Goal: Task Accomplishment & Management: Manage account settings

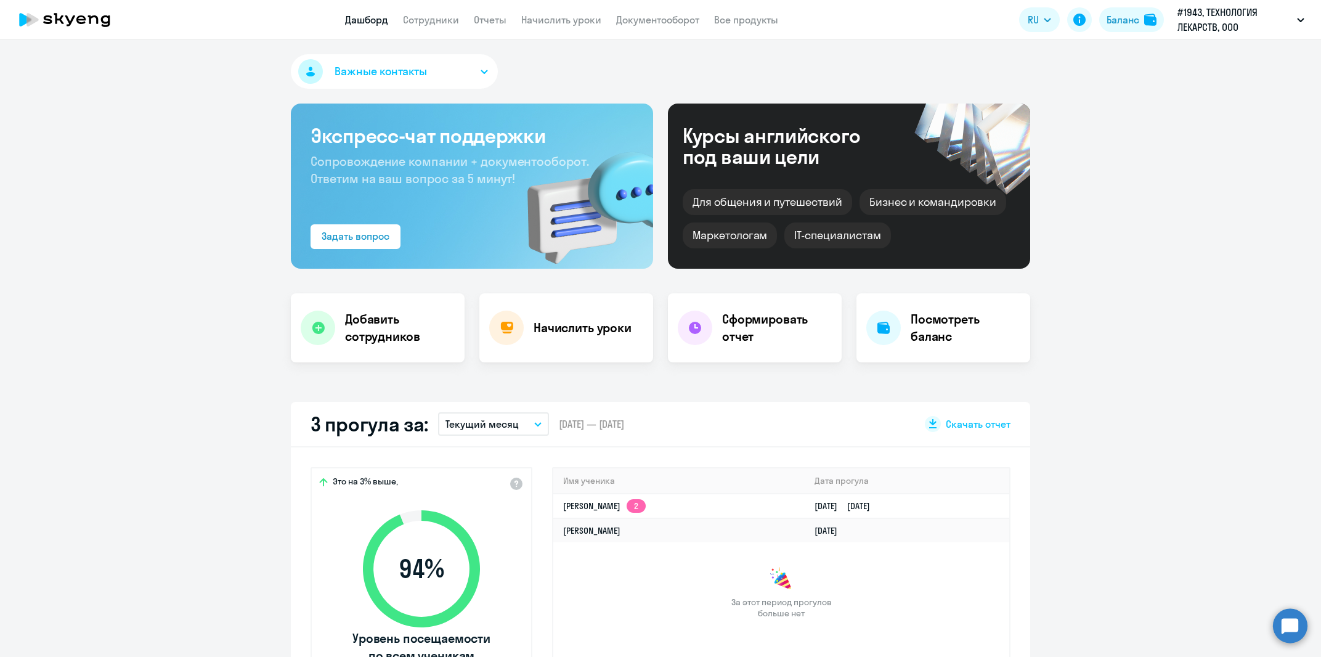
select select "30"
click at [815, 506] on link "[DATE] [DATE]" at bounding box center [847, 505] width 65 height 11
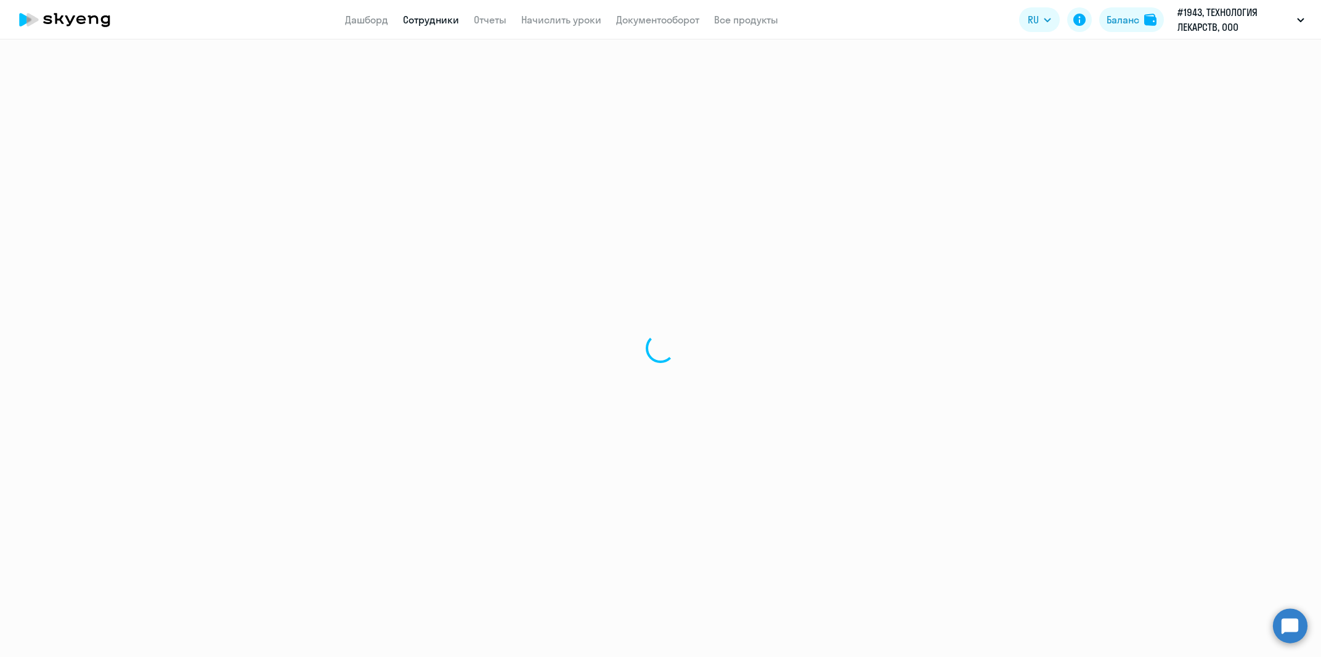
select select "english"
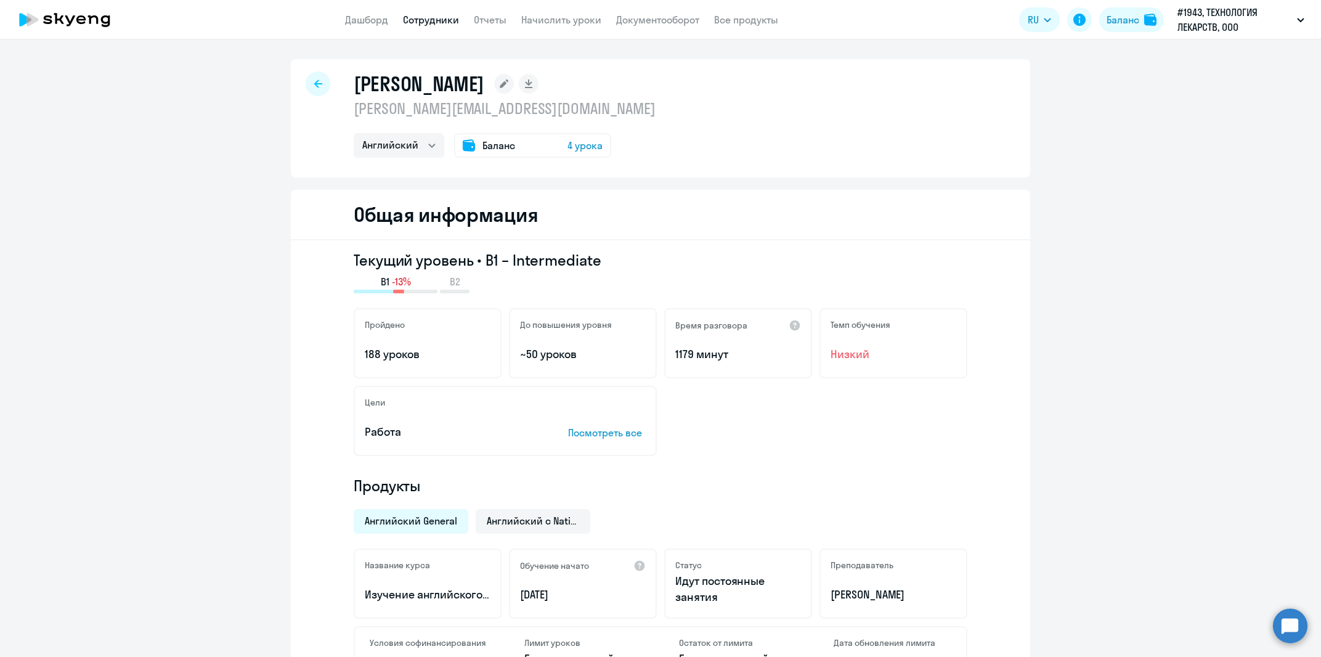
click at [318, 78] on div at bounding box center [318, 83] width 25 height 25
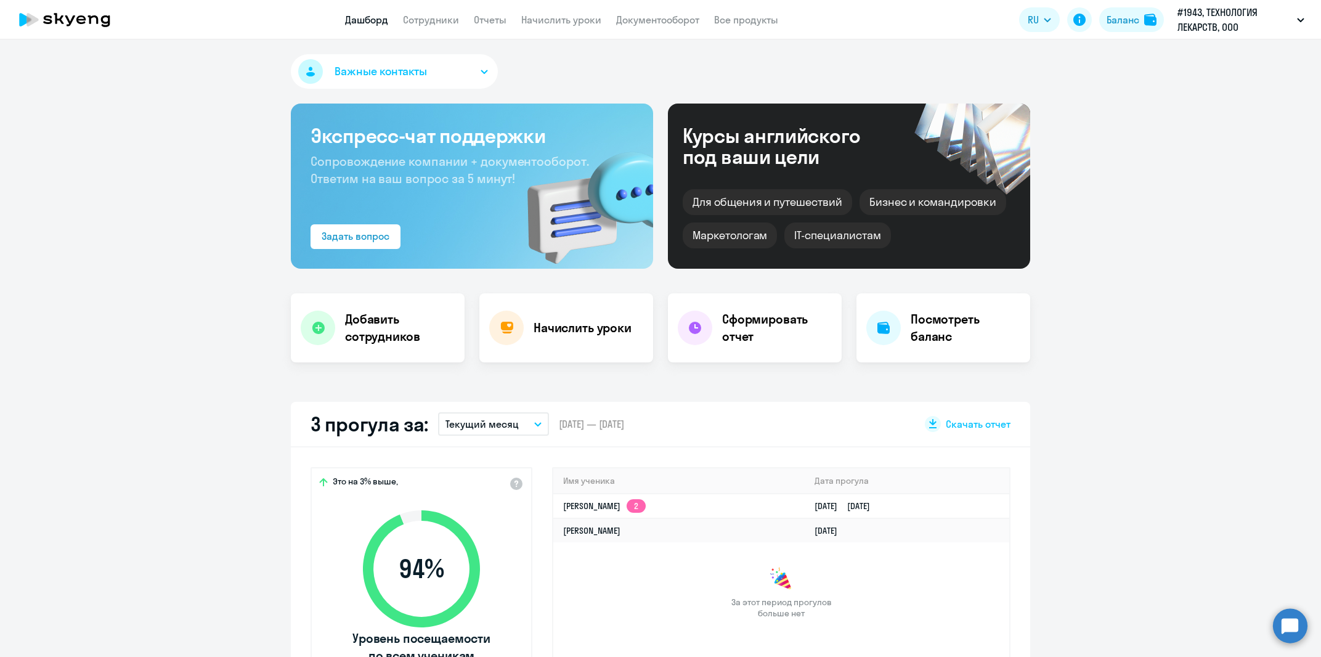
select select "30"
click at [112, 430] on app-truancy-attendance-dashboard "3 прогула за: Текущий месяц – [DATE] — [DATE] Скачать отчет Это на 3% выше, 94 …" at bounding box center [660, 556] width 1321 height 309
click at [415, 18] on link "Сотрудники" at bounding box center [431, 20] width 56 height 12
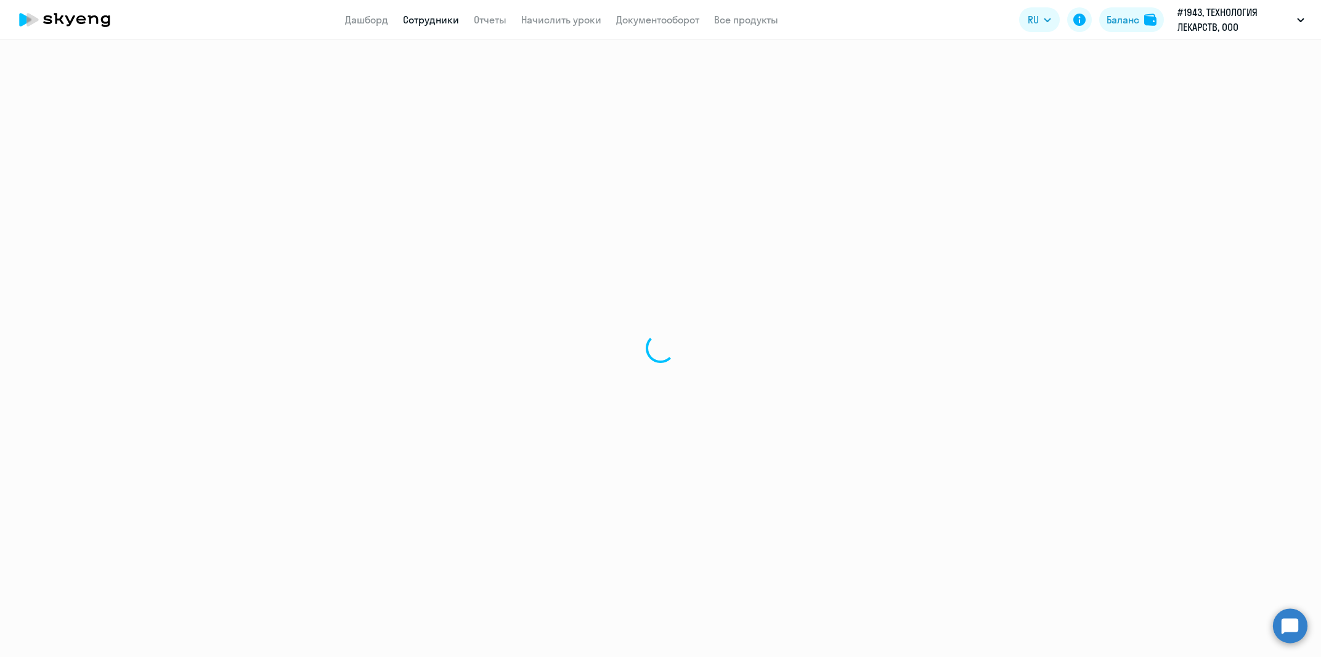
select select "30"
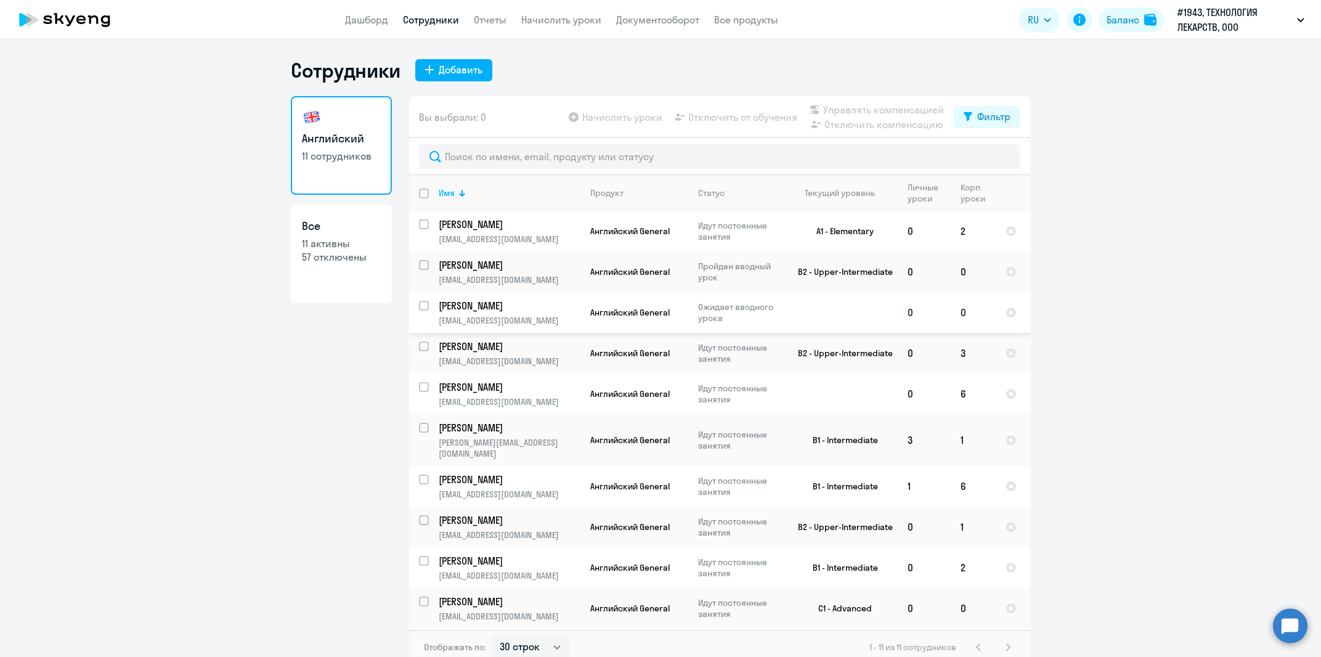
click at [574, 311] on link "[PERSON_NAME]" at bounding box center [509, 306] width 141 height 14
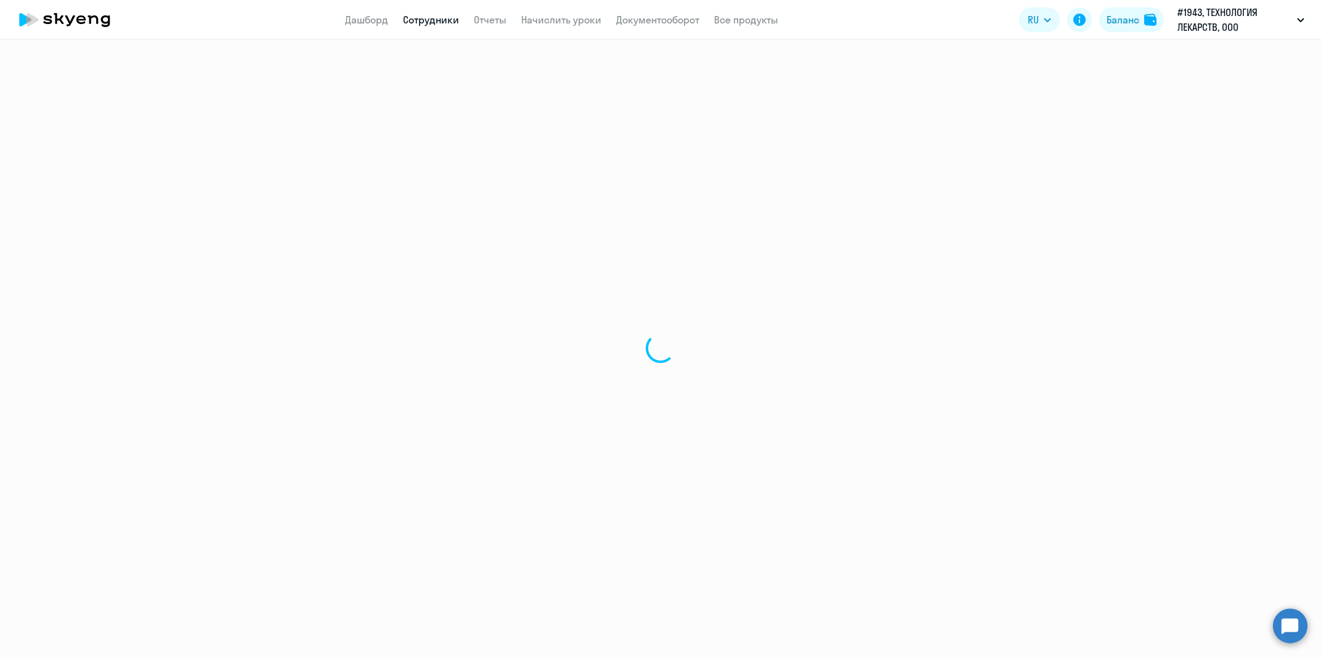
select select "english"
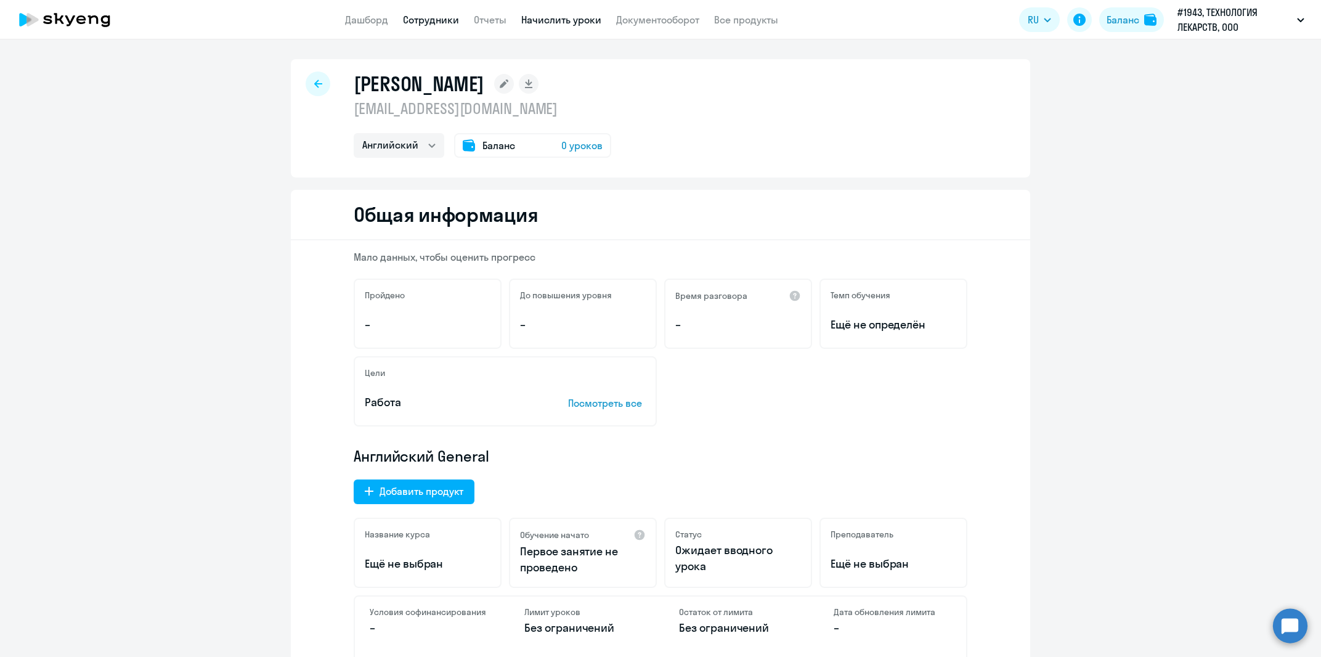
click at [535, 23] on link "Начислить уроки" at bounding box center [561, 20] width 80 height 12
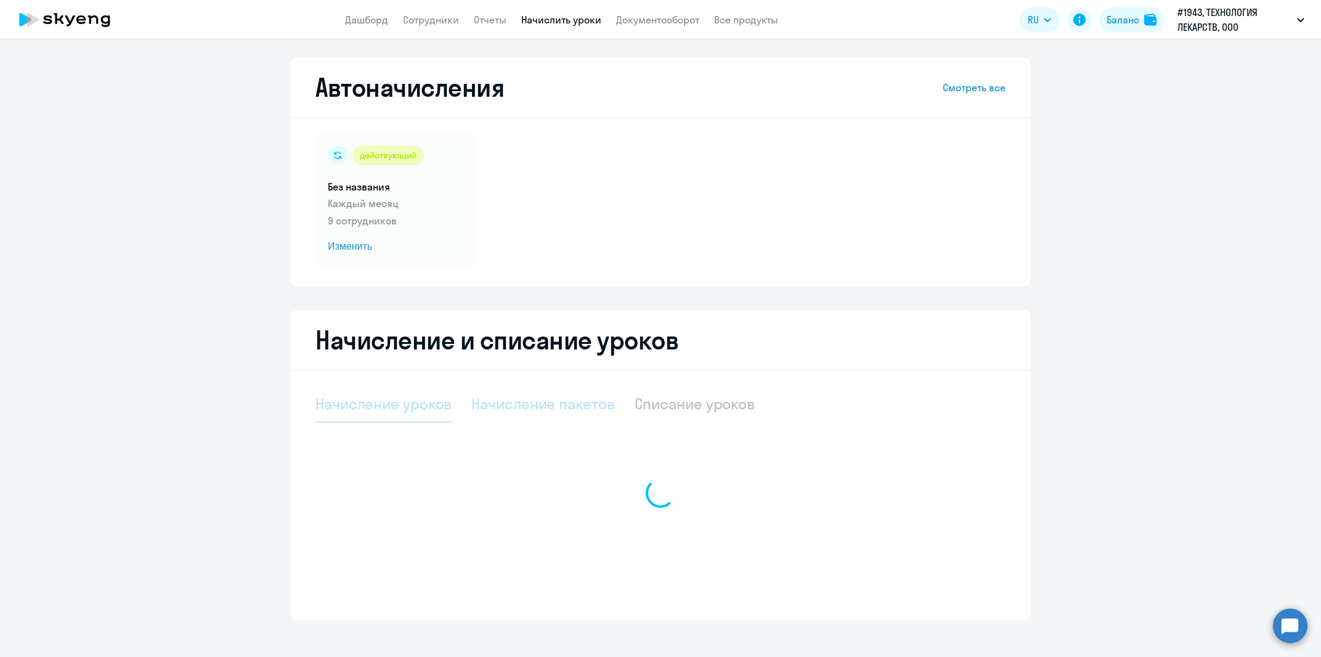
select select "10"
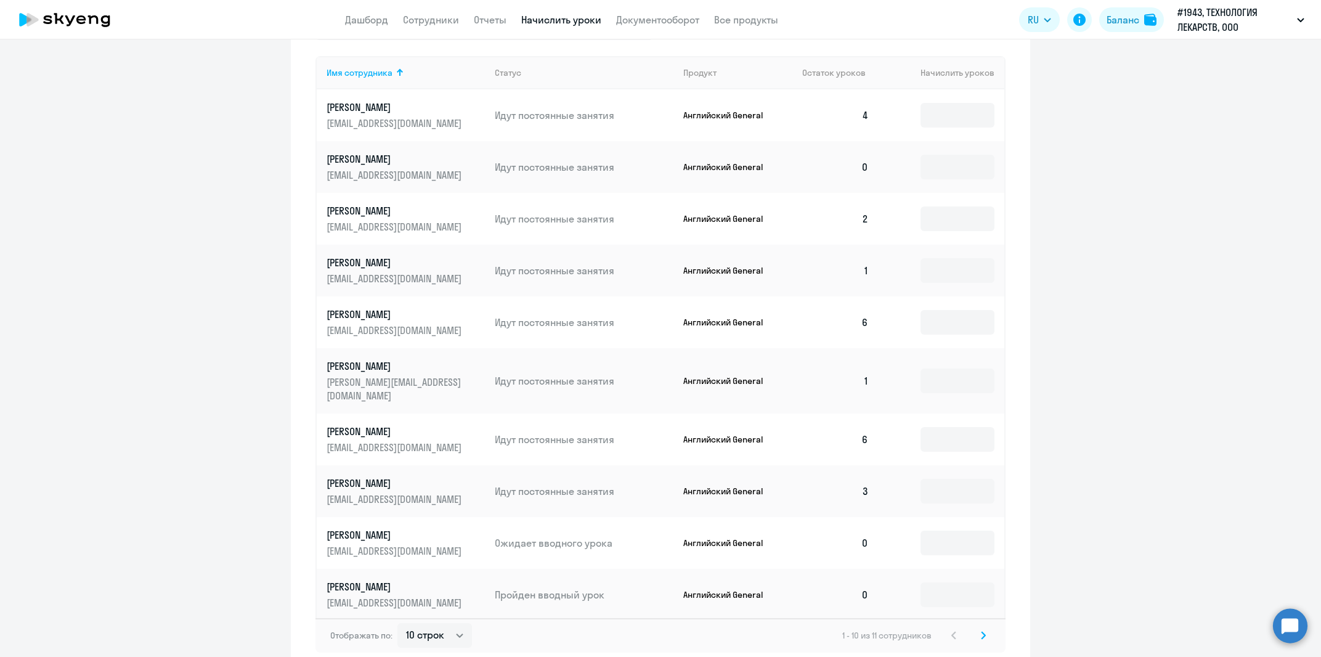
scroll to position [555, 0]
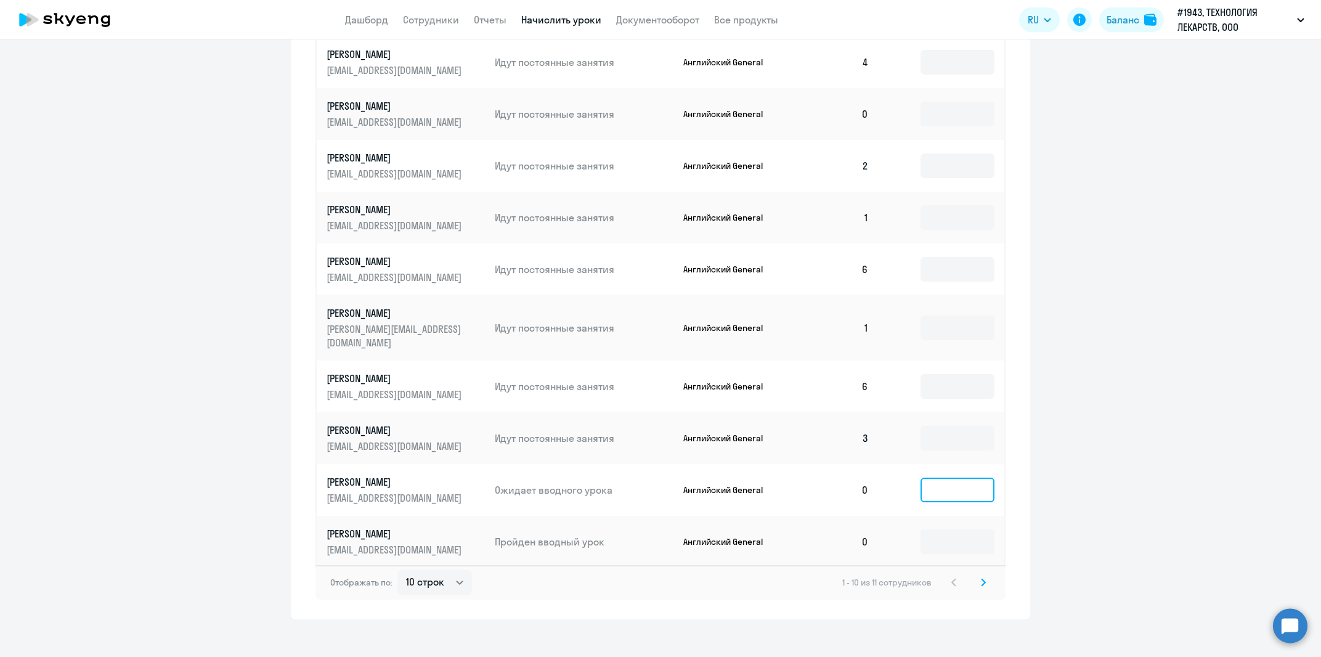
click at [949, 478] on input at bounding box center [958, 490] width 74 height 25
click at [968, 529] on input at bounding box center [958, 541] width 74 height 25
type input "2"
click at [953, 490] on td at bounding box center [942, 490] width 126 height 52
click at [953, 483] on input at bounding box center [958, 490] width 74 height 25
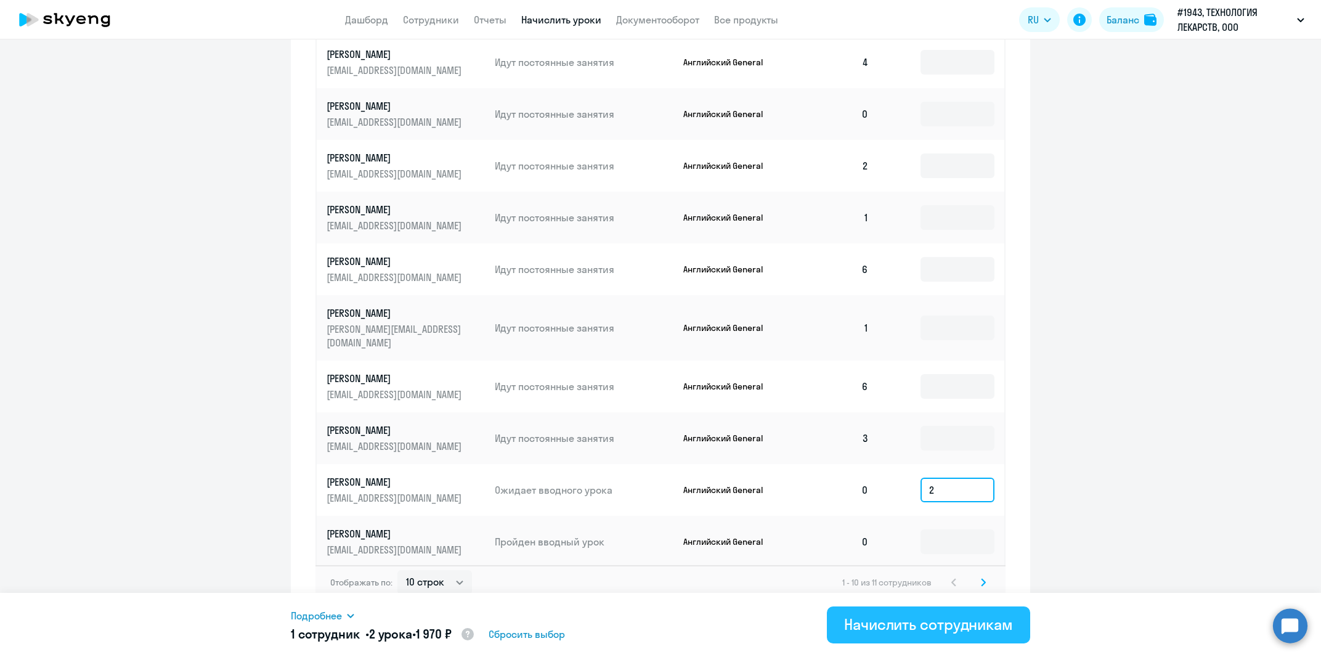
type input "2"
click at [932, 625] on div "Начислить сотрудникам" at bounding box center [928, 624] width 169 height 20
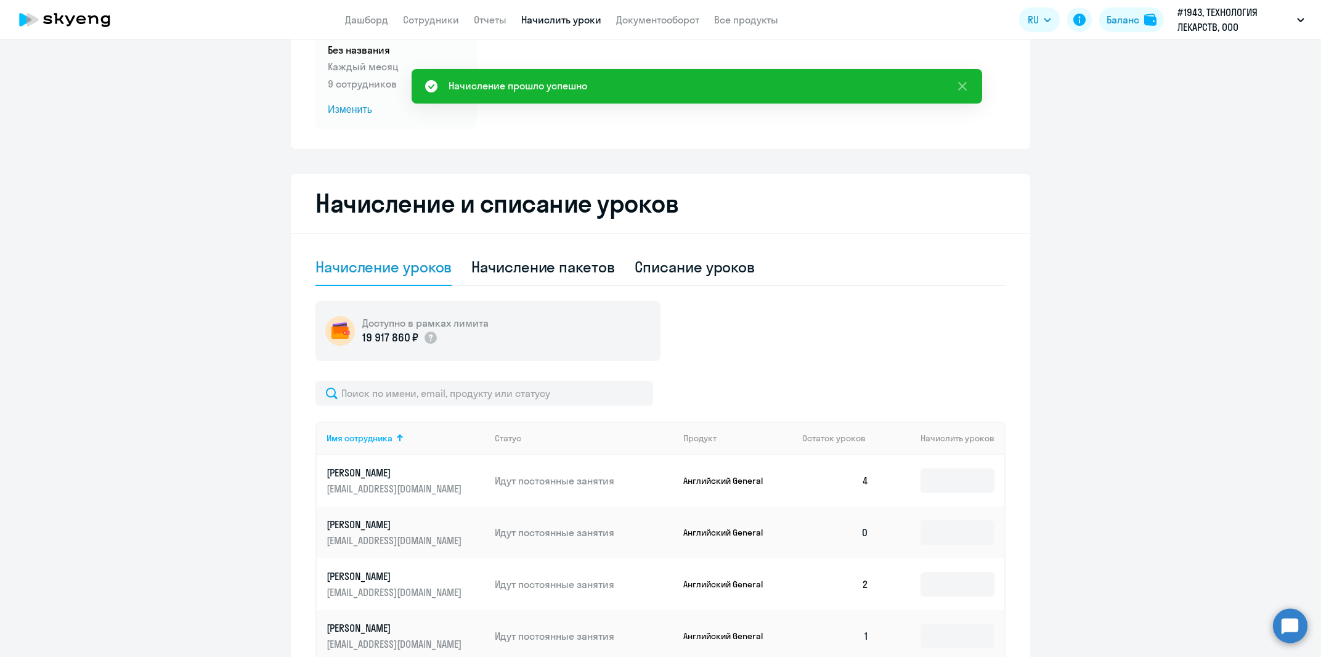
scroll to position [0, 0]
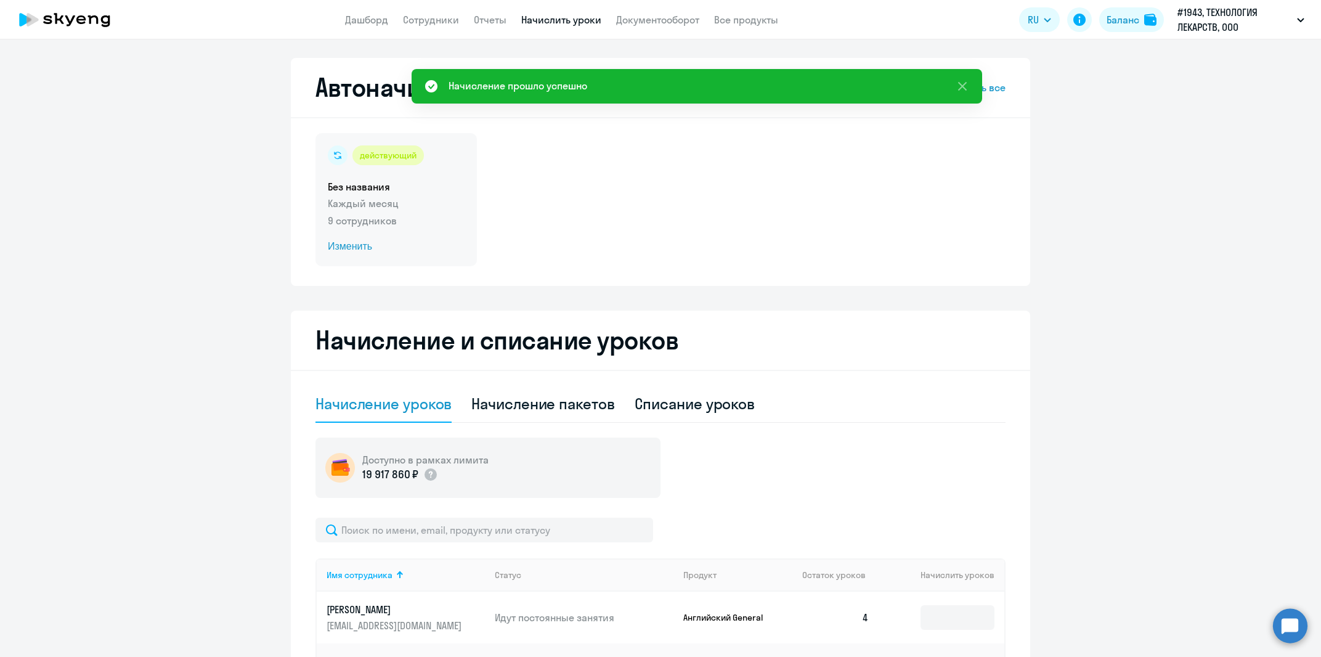
click at [391, 199] on p "Каждый месяц" at bounding box center [396, 203] width 137 height 15
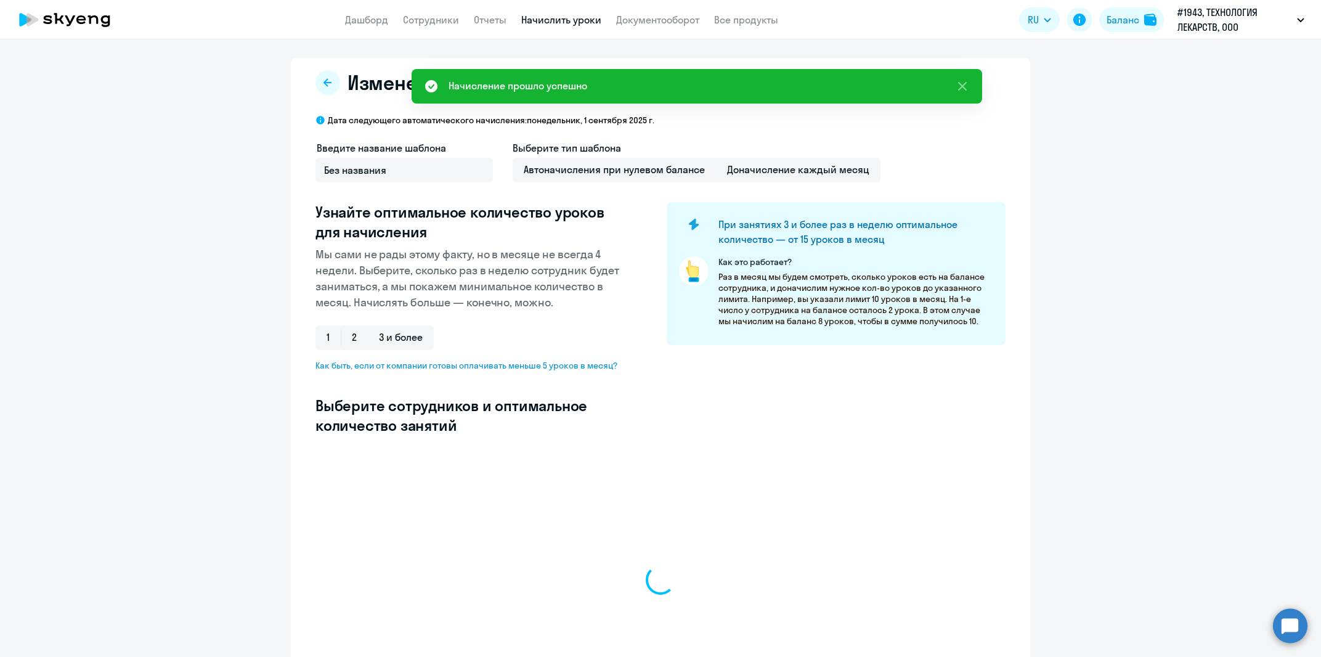
select select "10"
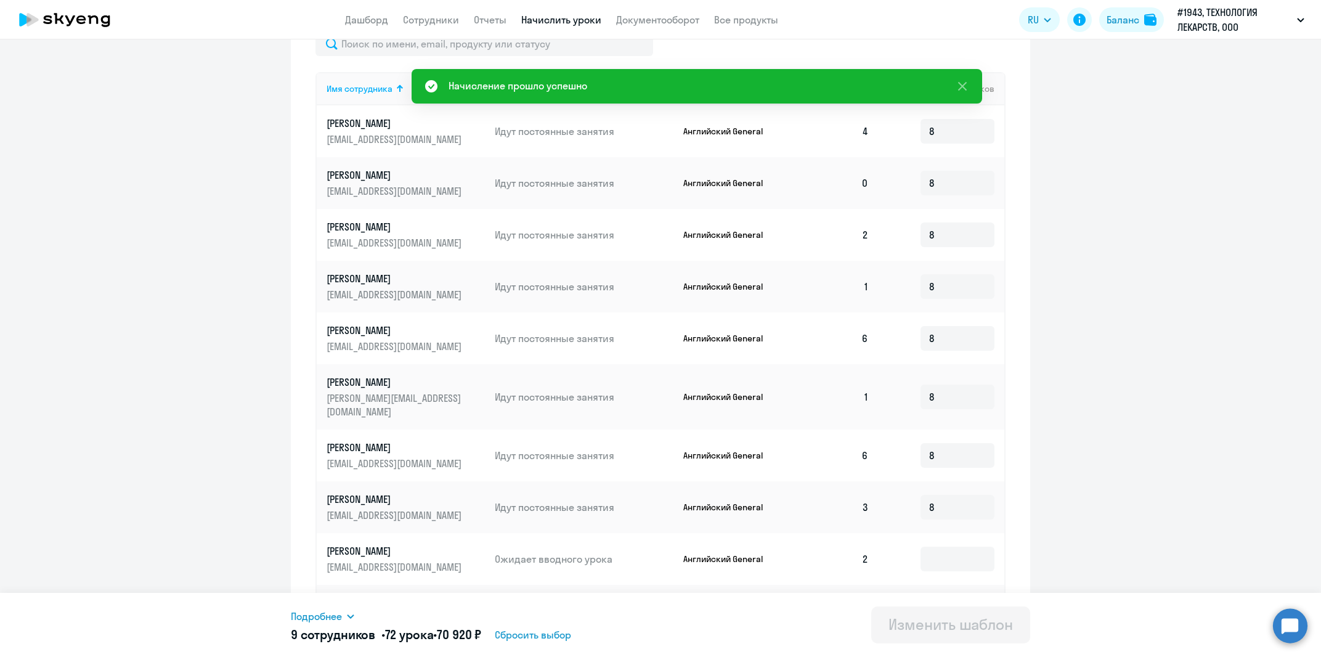
scroll to position [488, 0]
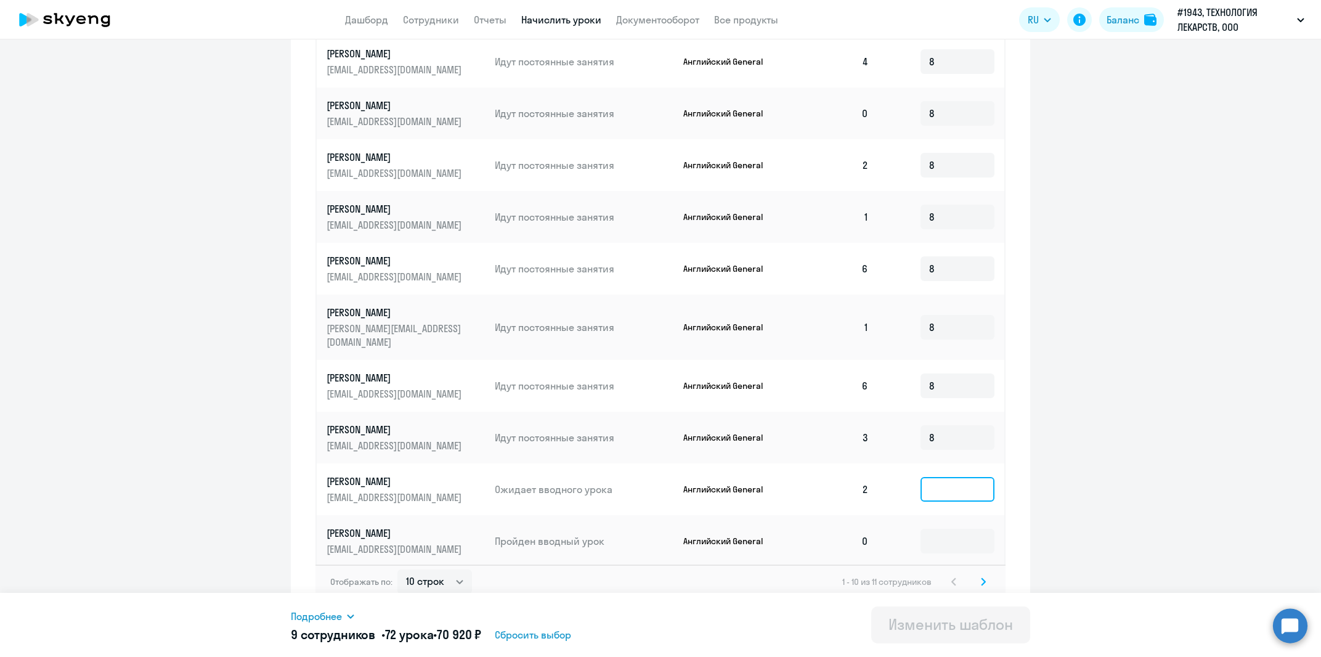
click at [938, 477] on input at bounding box center [958, 489] width 74 height 25
type input "8"
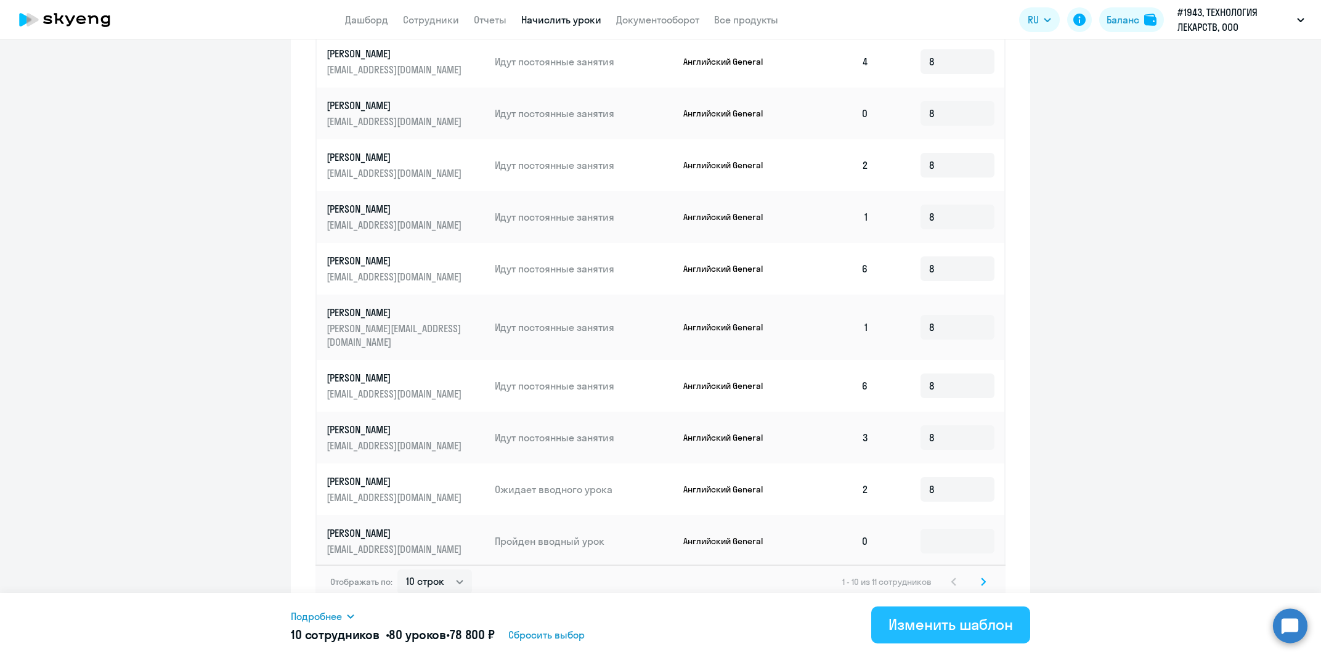
click at [950, 621] on div "Изменить шаблон" at bounding box center [951, 624] width 124 height 20
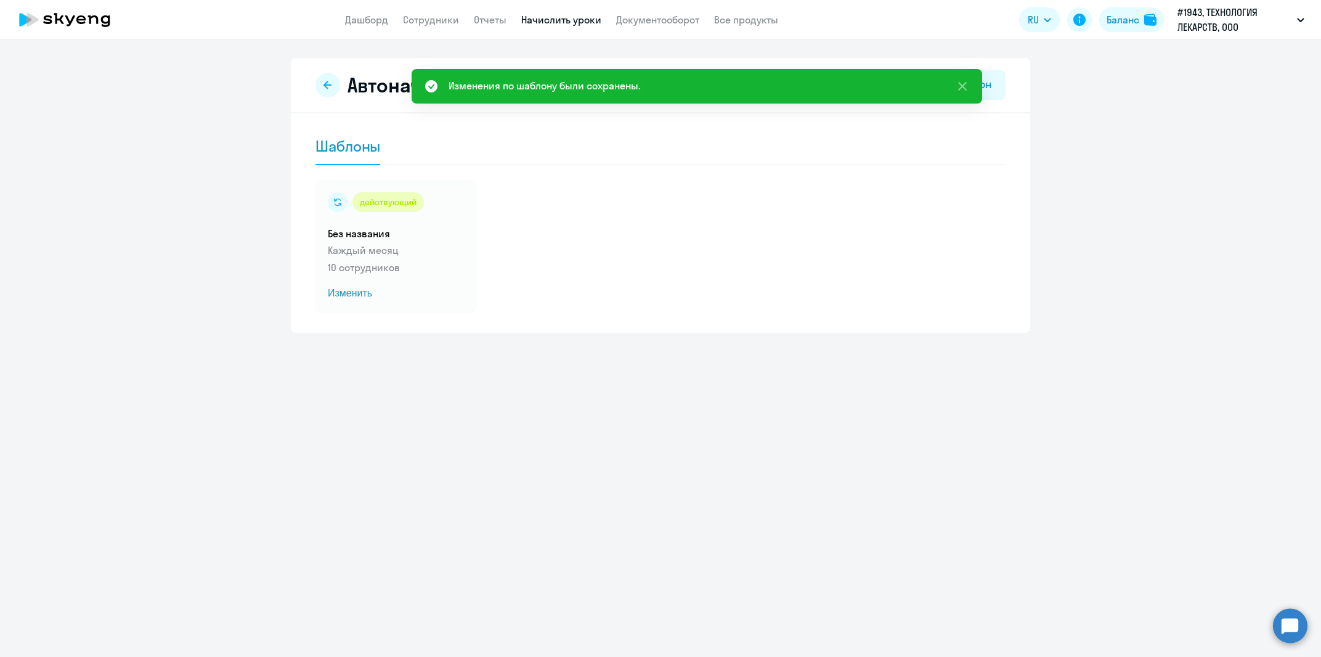
click at [64, 32] on icon at bounding box center [64, 19] width 108 height 31
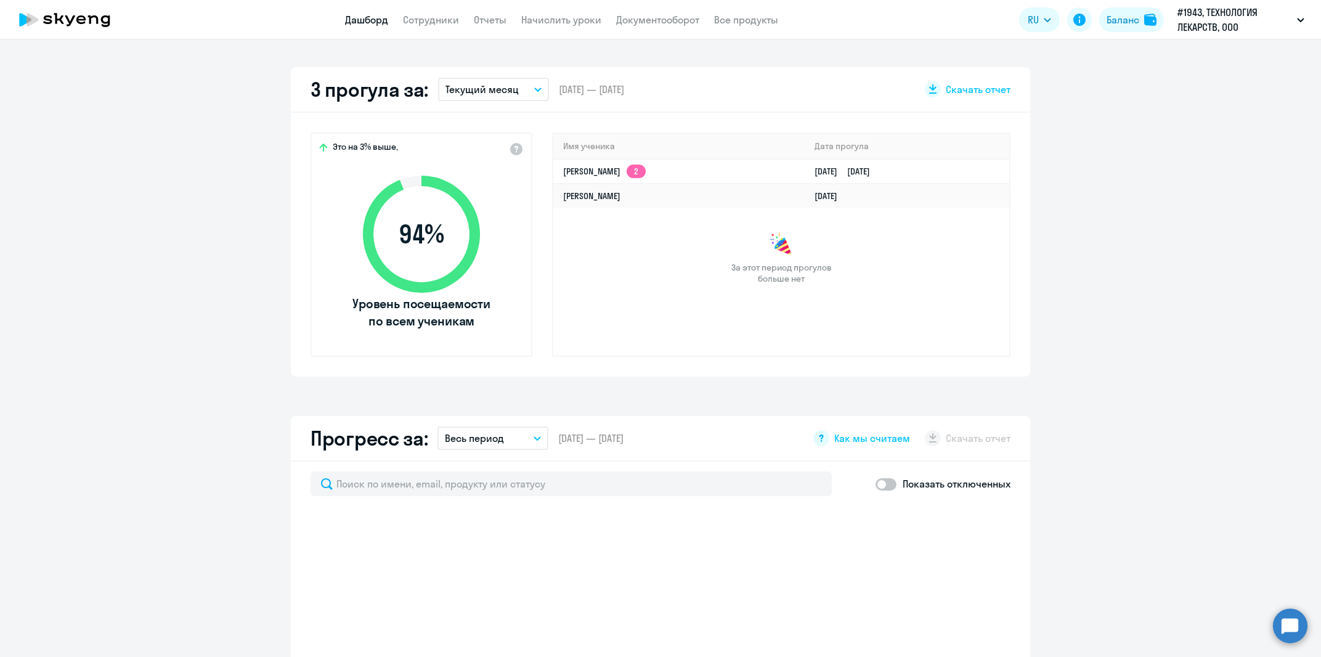
scroll to position [502, 0]
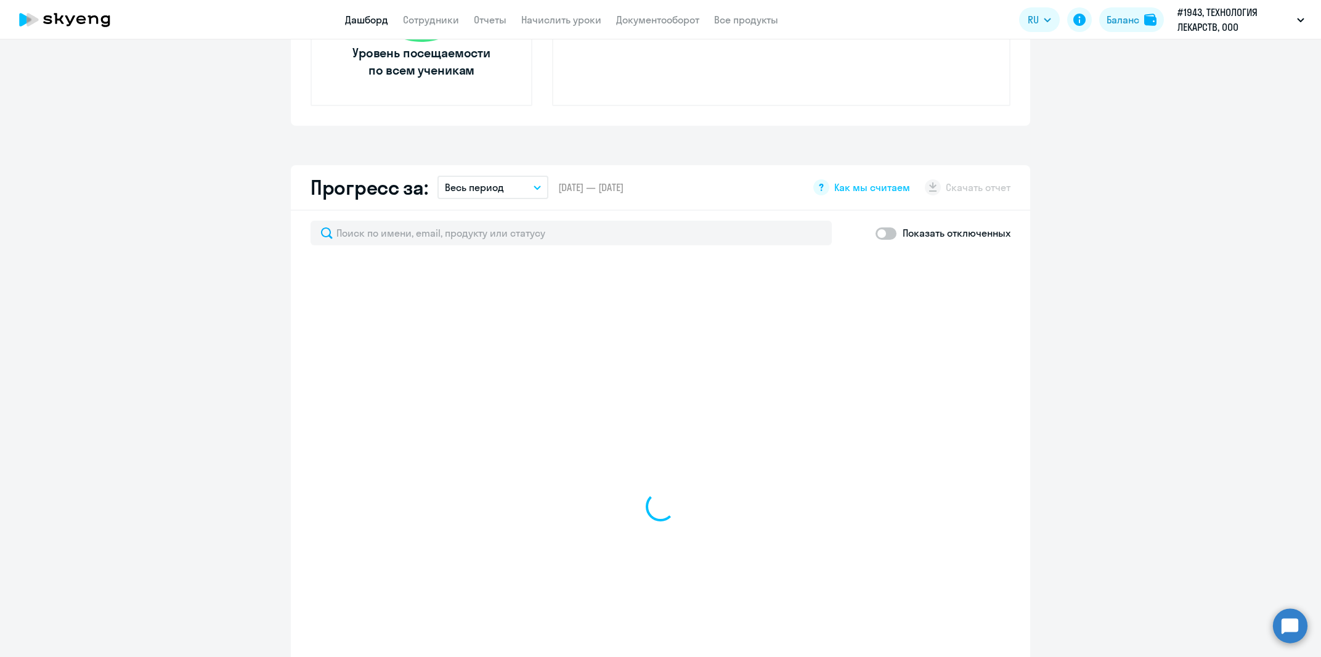
select select "30"
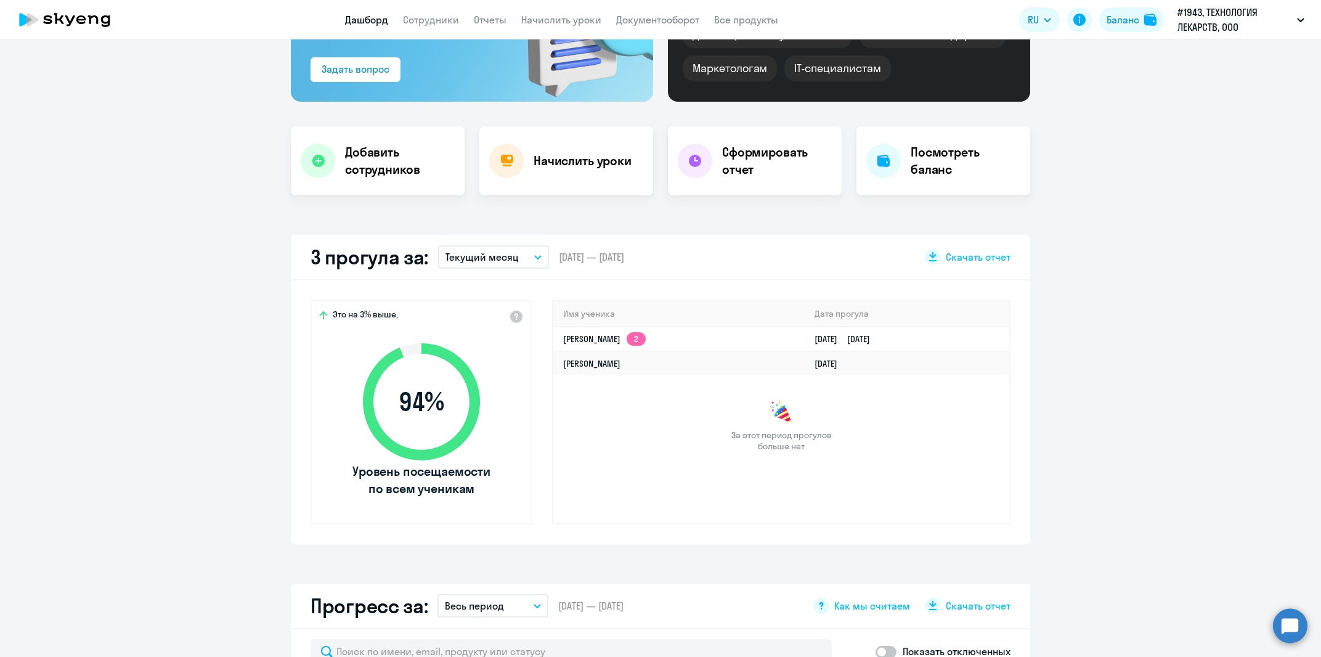
scroll to position [0, 0]
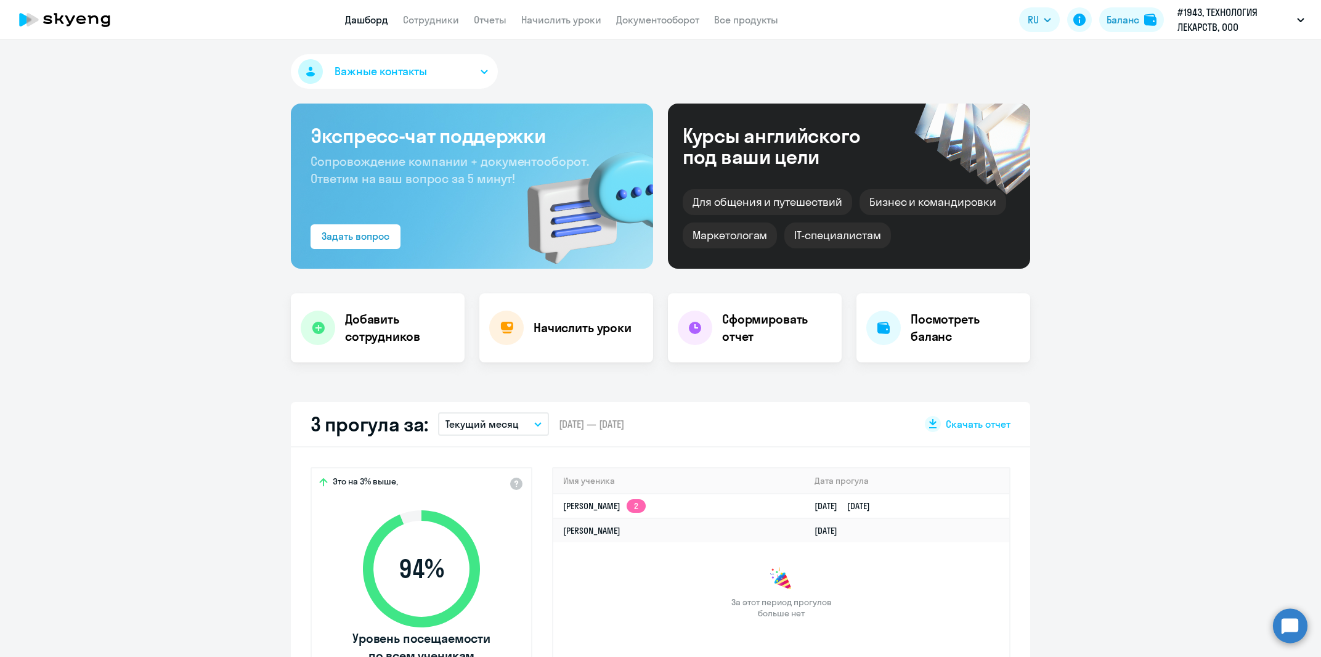
click at [86, 17] on icon at bounding box center [64, 19] width 108 height 31
